Goal: Transaction & Acquisition: Purchase product/service

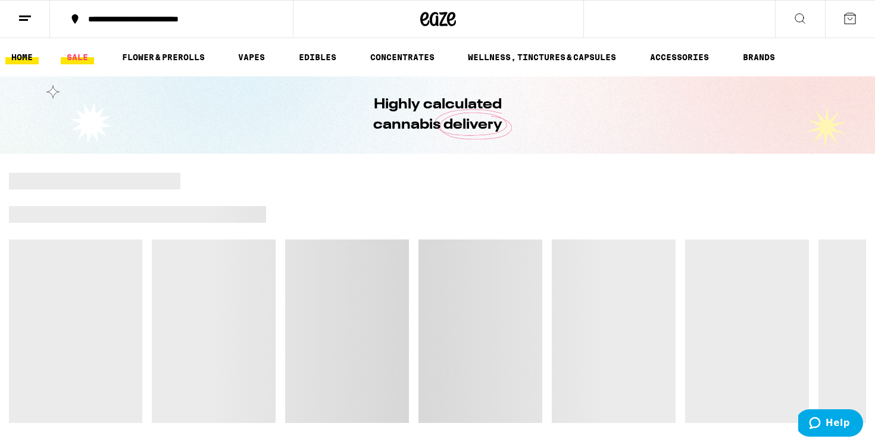
click at [79, 57] on link "SALE" at bounding box center [77, 57] width 33 height 14
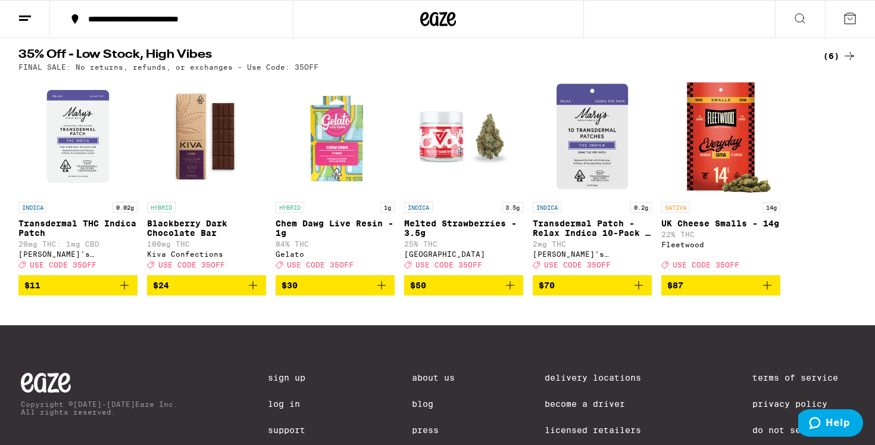
scroll to position [367, 0]
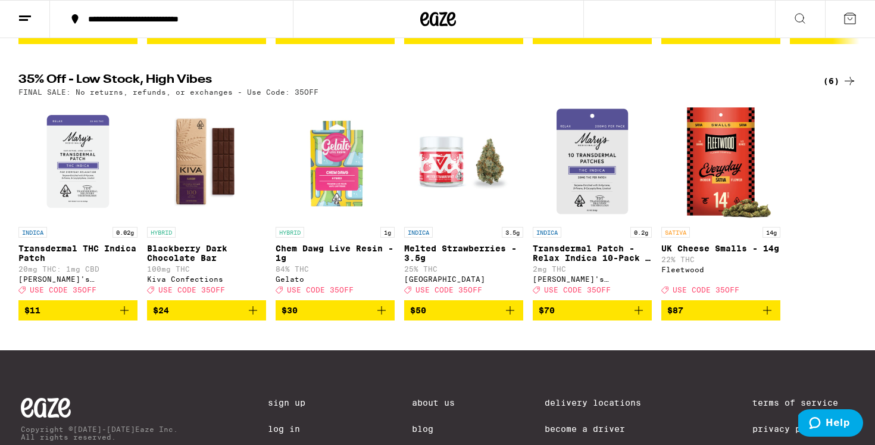
click at [827, 85] on div "(6)" at bounding box center [839, 81] width 33 height 14
click at [834, 88] on div "(6)" at bounding box center [839, 81] width 33 height 14
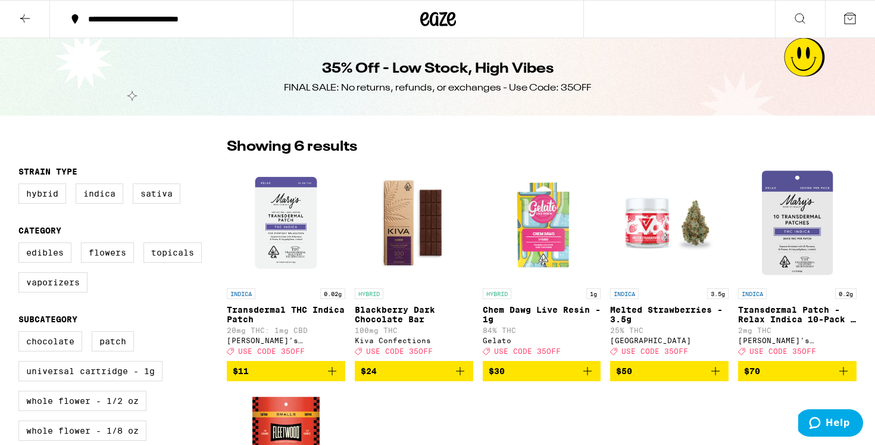
click at [30, 16] on icon at bounding box center [25, 18] width 14 height 14
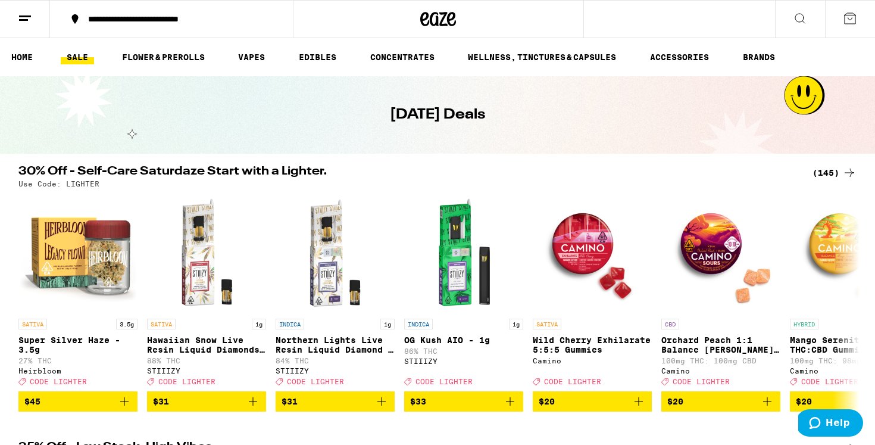
click at [826, 168] on div "(145)" at bounding box center [834, 172] width 44 height 14
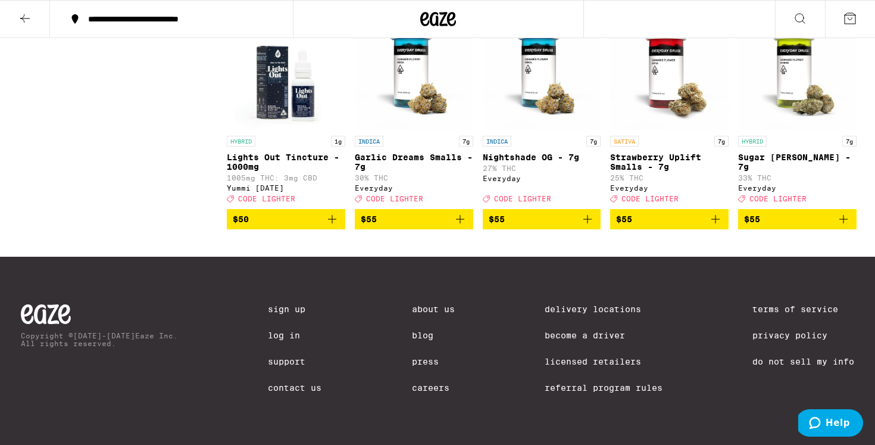
scroll to position [6740, 0]
